Goal: Find specific page/section: Find specific page/section

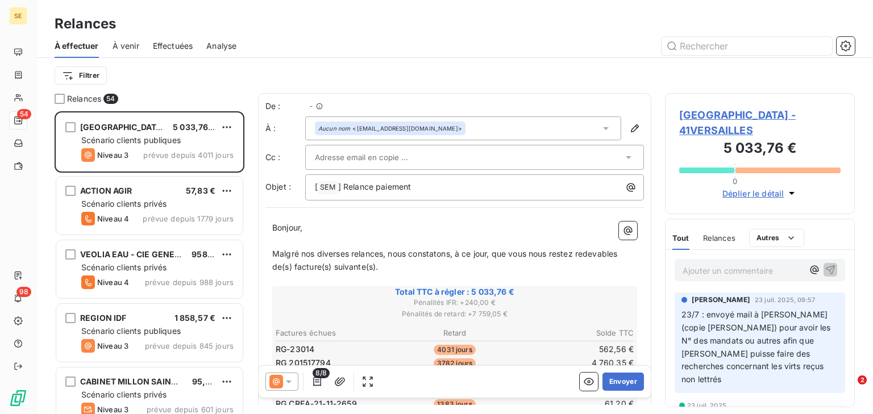
scroll to position [296, 182]
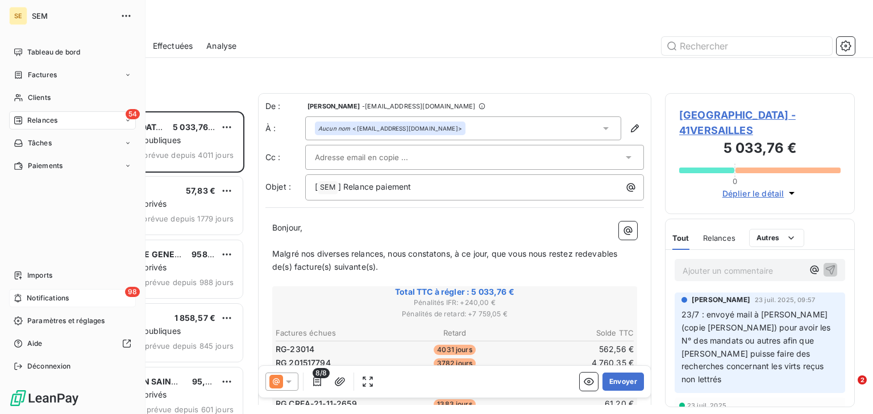
click at [51, 298] on span "Notifications" at bounding box center [48, 298] width 42 height 10
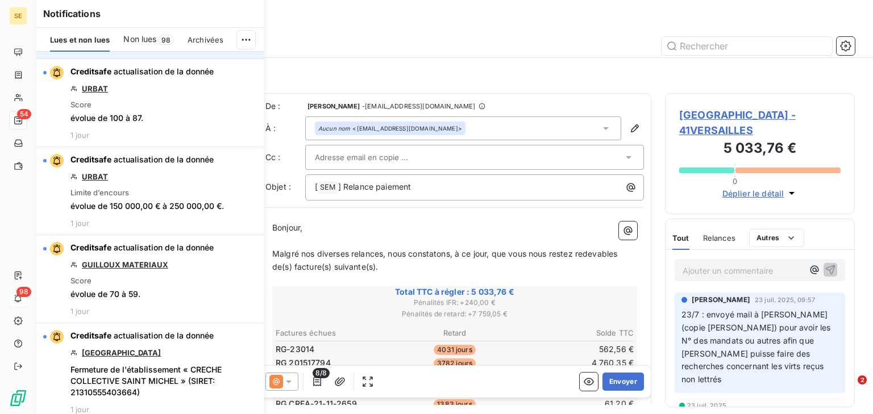
scroll to position [0, 0]
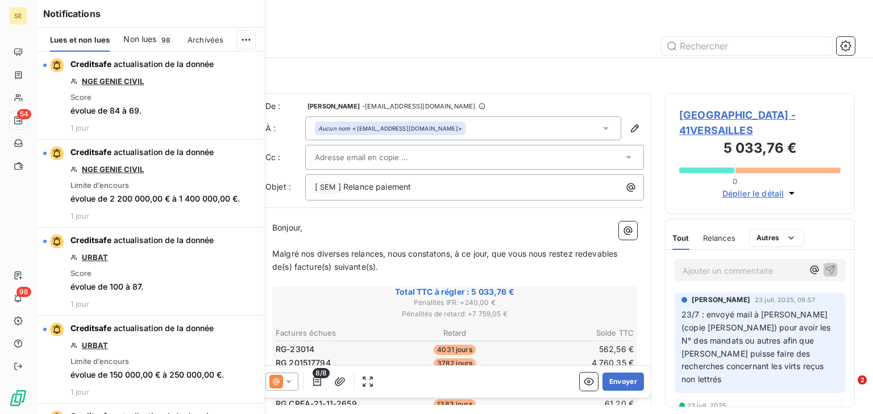
click at [145, 40] on span "Non lues" at bounding box center [139, 39] width 33 height 11
click at [85, 43] on span "Lues et non lues" at bounding box center [80, 39] width 60 height 9
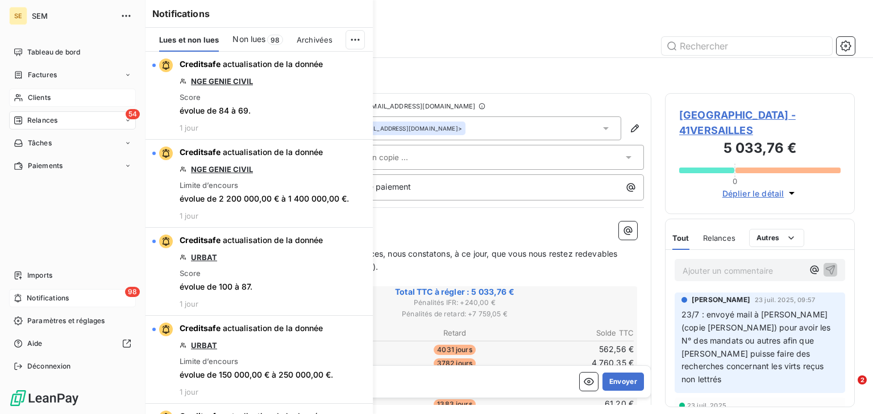
click at [31, 94] on span "Clients" at bounding box center [39, 98] width 23 height 10
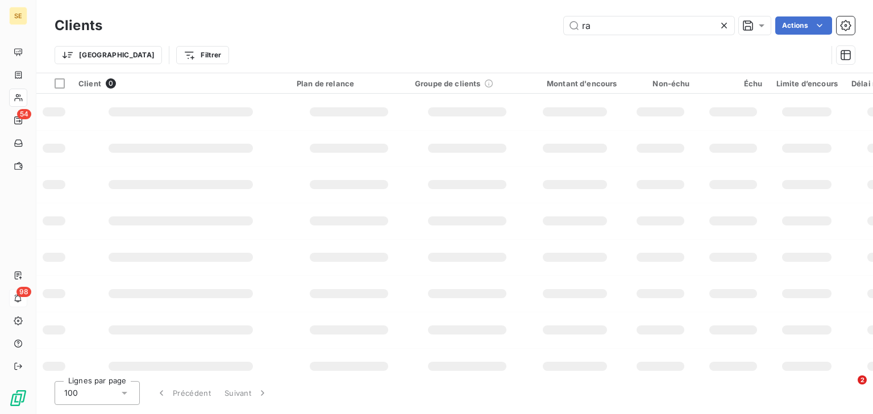
type input "r"
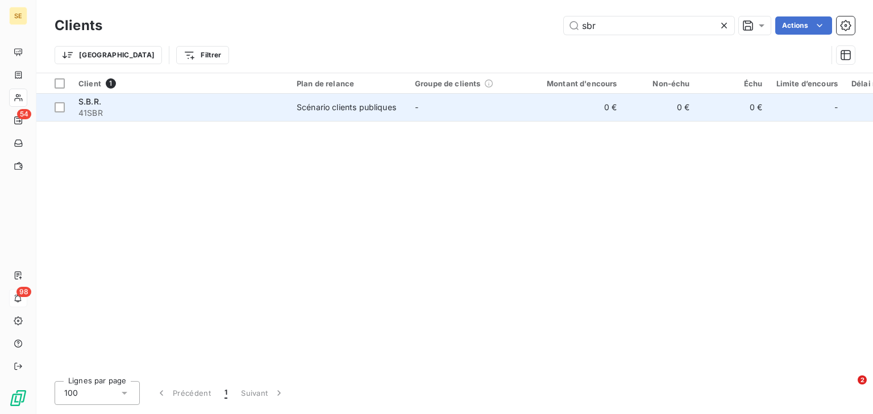
type input "sbr"
click at [239, 99] on div "S.B.R." at bounding box center [180, 101] width 205 height 11
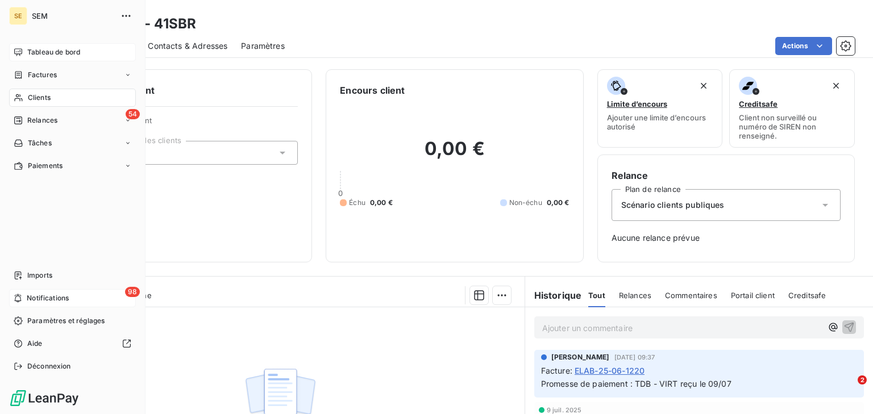
click at [66, 48] on span "Tableau de bord" at bounding box center [53, 52] width 53 height 10
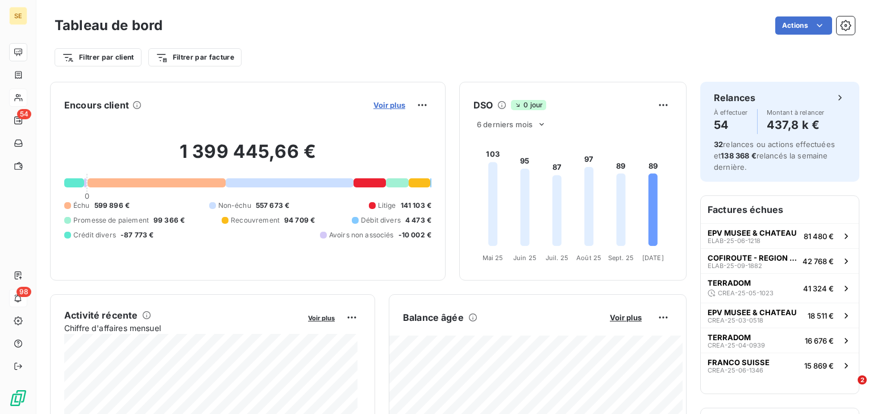
click at [385, 105] on span "Voir plus" at bounding box center [389, 105] width 32 height 9
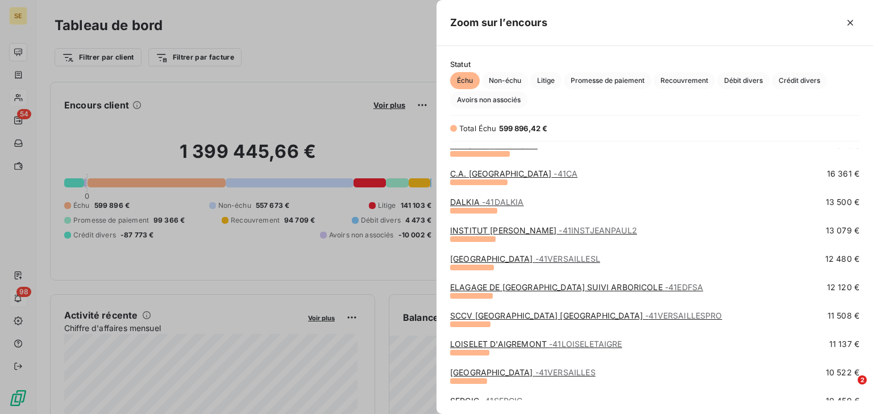
scroll to position [180, 0]
click at [521, 283] on link "ELAGAGE DE [GEOGRAPHIC_DATA] SUIVI ARBORICOLE - 41EDFSA" at bounding box center [576, 287] width 253 height 10
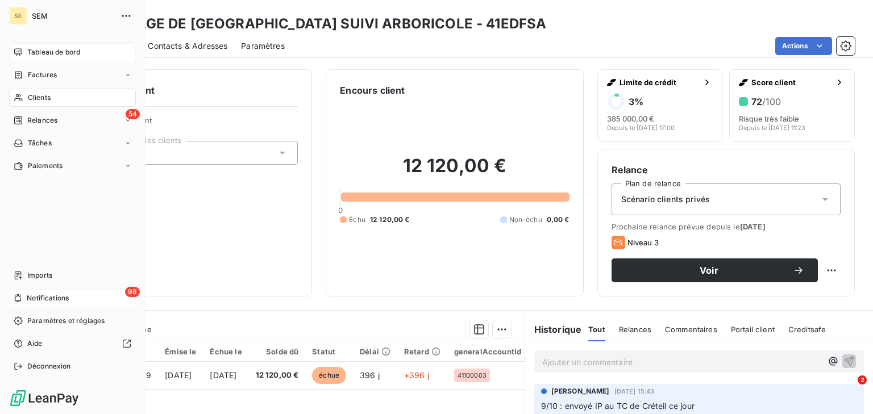
click at [31, 64] on nav "Tableau de bord Factures Clients 54 Relances Tâches Paiements" at bounding box center [72, 109] width 127 height 132
click at [40, 53] on span "Tableau de bord" at bounding box center [53, 52] width 53 height 10
